Goal: Task Accomplishment & Management: Use online tool/utility

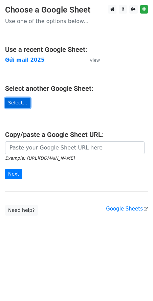
click at [17, 102] on link "Select..." at bounding box center [17, 103] width 25 height 11
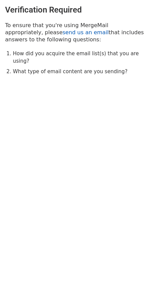
click at [63, 32] on link "send us an email" at bounding box center [86, 32] width 46 height 6
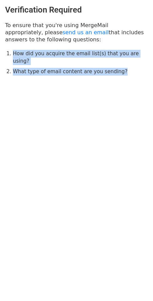
drag, startPoint x: 9, startPoint y: 55, endPoint x: 127, endPoint y: 69, distance: 118.5
click at [127, 69] on div "Verification Required To ensure that you're using MergeMail appropriately, plea…" at bounding box center [76, 40] width 153 height 81
click at [49, 59] on ol "How did you acquire the email list(s) that you are using? What type of email co…" at bounding box center [80, 63] width 135 height 26
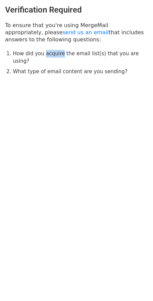
drag, startPoint x: 44, startPoint y: 55, endPoint x: 59, endPoint y: 54, distance: 14.6
click at [59, 54] on li "How did you acquire the email list(s) that you are using?" at bounding box center [80, 57] width 135 height 15
copy li "acquire"
click at [64, 97] on body "Verification Required To ensure that you're using MergeMail appropriately, plea…" at bounding box center [76, 54] width 153 height 108
click at [63, 32] on link "send us an email" at bounding box center [86, 32] width 46 height 6
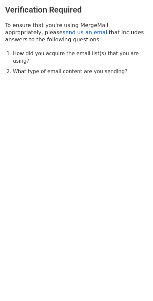
click at [63, 34] on link "send us an email" at bounding box center [86, 32] width 46 height 6
click at [63, 32] on link "send us an email" at bounding box center [86, 32] width 46 height 6
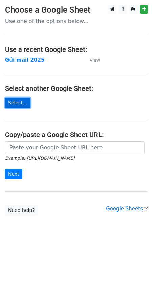
click at [20, 100] on link "Select..." at bounding box center [17, 103] width 25 height 11
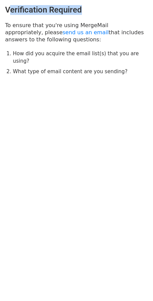
drag, startPoint x: 92, startPoint y: 4, endPoint x: 12, endPoint y: 9, distance: 79.9
click at [12, 9] on div "Verification Required To ensure that you're using MergeMail appropriately, plea…" at bounding box center [76, 40] width 153 height 81
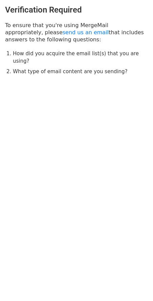
click at [112, 249] on html "Verification Required To ensure that you're using MergeMail appropriately, plea…" at bounding box center [76, 150] width 153 height 301
click at [98, 184] on html "Verification Required To ensure that you're using MergeMail appropriately, plea…" at bounding box center [76, 150] width 153 height 301
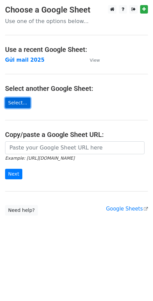
click at [20, 103] on link "Select..." at bounding box center [17, 103] width 25 height 11
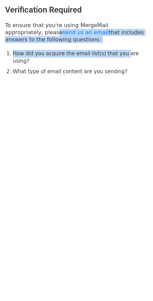
drag, startPoint x: 58, startPoint y: 36, endPoint x: 116, endPoint y: 48, distance: 58.9
click at [116, 48] on div "Verification Required To ensure that you're using MergeMail appropriately, plea…" at bounding box center [76, 40] width 153 height 81
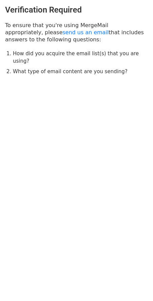
click at [111, 68] on li "What type of email content are you sending?" at bounding box center [80, 72] width 135 height 8
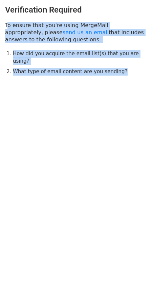
drag, startPoint x: 111, startPoint y: 64, endPoint x: -5, endPoint y: 22, distance: 123.9
click at [0, 22] on html "Verification Required To ensure that you're using MergeMail appropriately, plea…" at bounding box center [76, 150] width 153 height 301
click at [54, 85] on body "Verification Required To ensure that you're using MergeMail appropriately, plea…" at bounding box center [76, 54] width 153 height 108
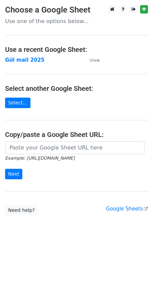
click at [65, 226] on body "Choose a Google Sheet Use one of the options below... Use a recent Google Sheet…" at bounding box center [76, 124] width 153 height 238
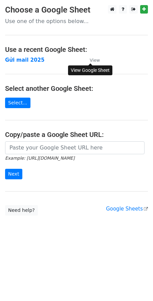
click at [96, 59] on small "View" at bounding box center [95, 60] width 10 height 5
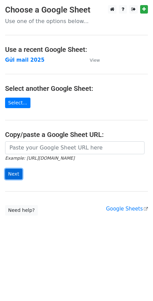
click at [19, 174] on input "Next" at bounding box center [13, 174] width 17 height 11
click at [58, 209] on main "Choose a Google Sheet Use one of the options below... Use a recent Google Sheet…" at bounding box center [76, 110] width 153 height 211
click at [27, 57] on strong "Gửi mail 2025" at bounding box center [24, 60] width 39 height 6
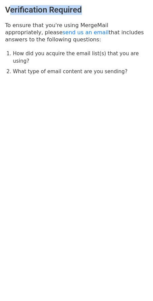
drag, startPoint x: 9, startPoint y: 11, endPoint x: 80, endPoint y: 9, distance: 71.3
click at [80, 9] on h3 "Verification Required" at bounding box center [76, 10] width 143 height 10
click at [37, 11] on h3 "Verification Required" at bounding box center [76, 10] width 143 height 10
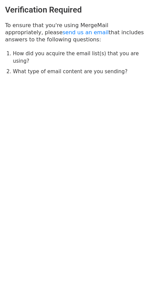
click at [4, 10] on div "Verification Required To ensure that you're using MergeMail appropriately, plea…" at bounding box center [76, 40] width 153 height 81
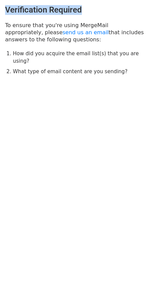
drag, startPoint x: 5, startPoint y: 10, endPoint x: 78, endPoint y: 10, distance: 73.3
click at [78, 10] on div "Verification Required To ensure that you're using MergeMail appropriately, plea…" at bounding box center [76, 40] width 153 height 81
copy h3 "Verification Required"
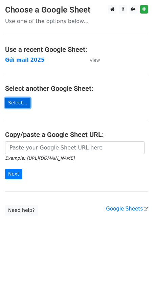
click at [23, 104] on link "Select..." at bounding box center [17, 103] width 25 height 11
click at [21, 106] on link "Select..." at bounding box center [17, 103] width 25 height 11
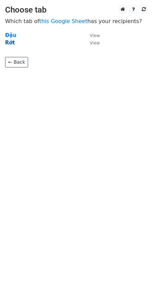
click at [10, 42] on strong "Rớt" at bounding box center [10, 43] width 10 height 6
